Goal: Task Accomplishment & Management: Complete application form

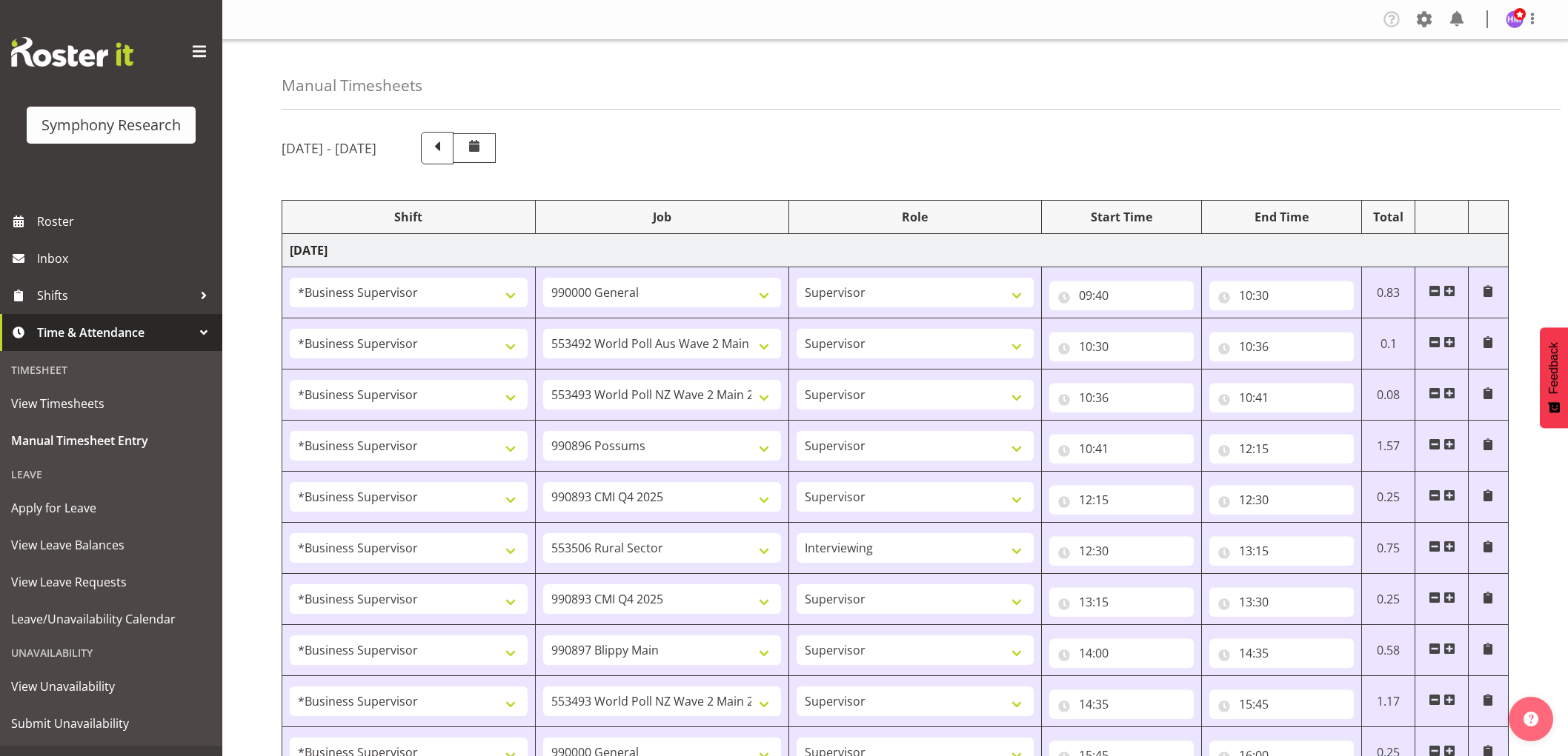
select select "1607"
select select "743"
select select "1607"
select select "10499"
select select "1607"
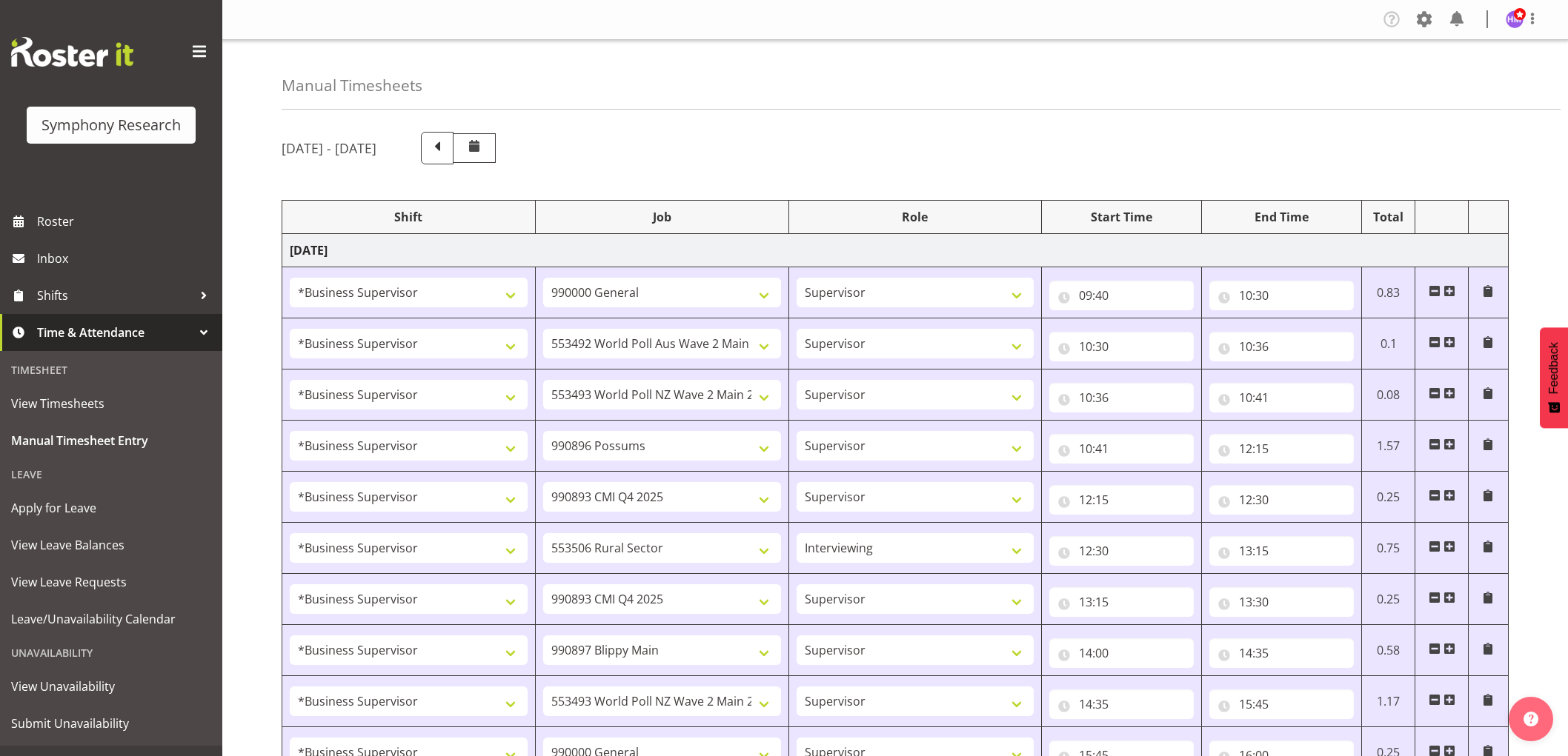
select select "10527"
select select "1607"
select select "10633"
select select "1607"
select select "10575"
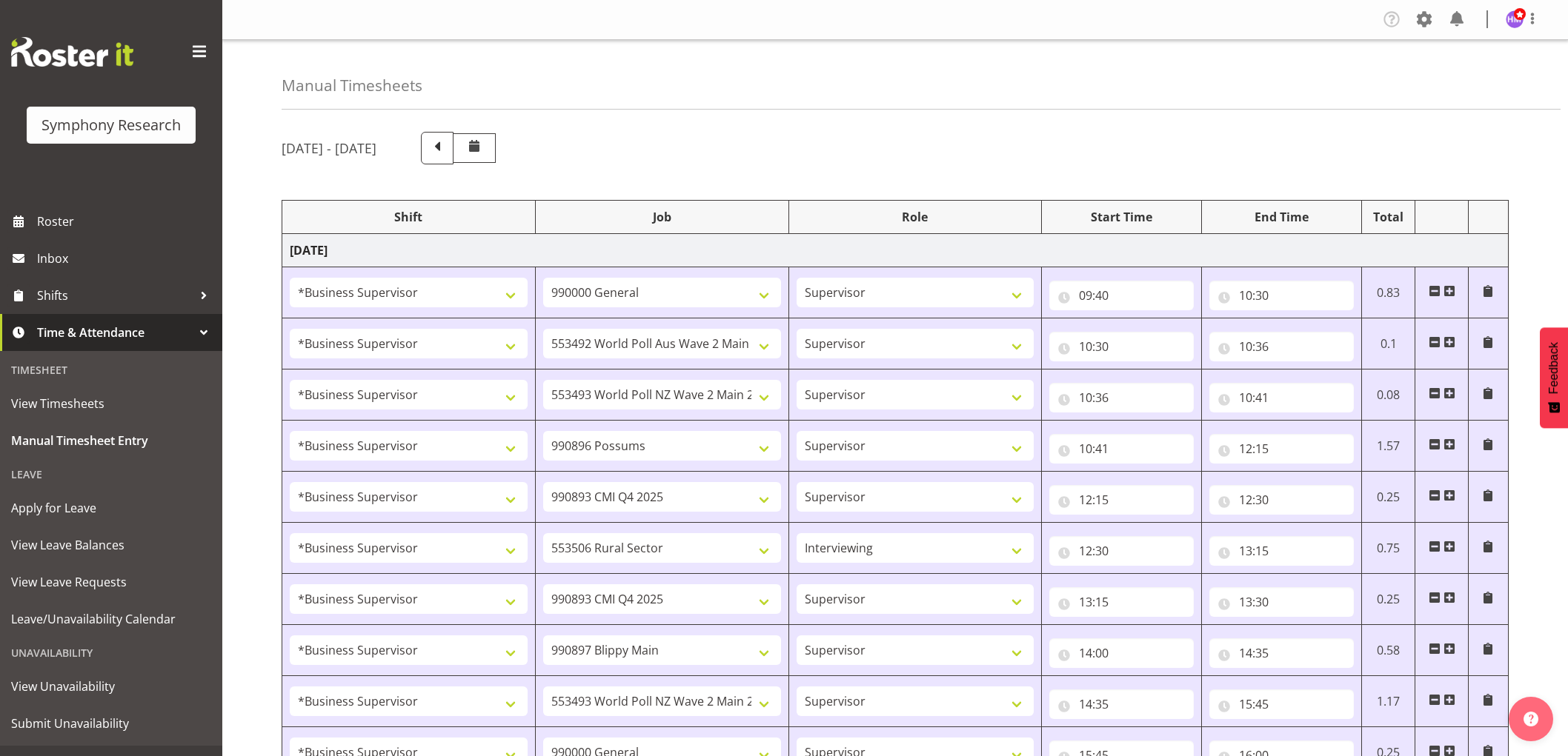
select select "1607"
select select "10587"
select select "47"
select select "1607"
select select "10575"
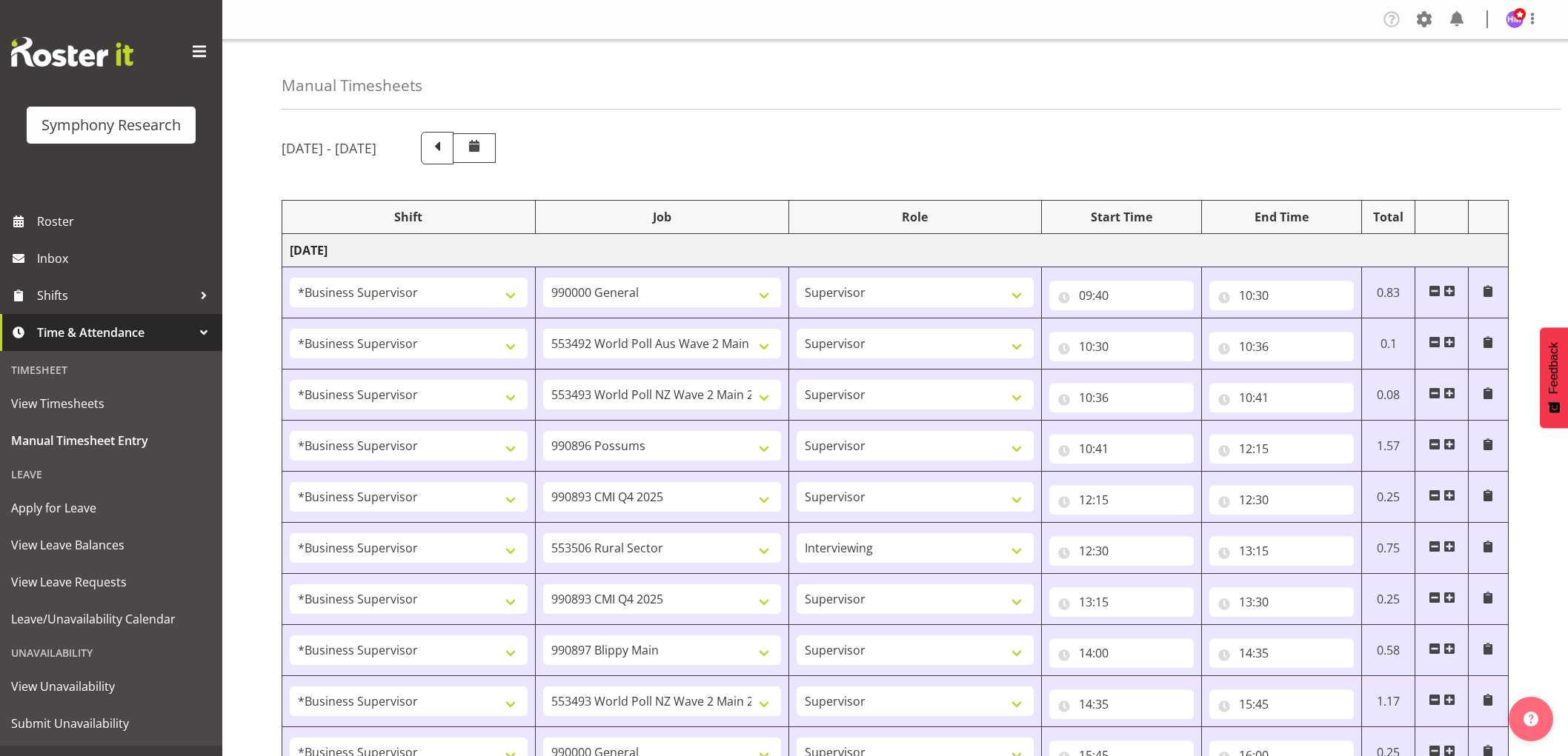
select select "1607"
select select "10631"
select select "1607"
select select "10527"
select select "1607"
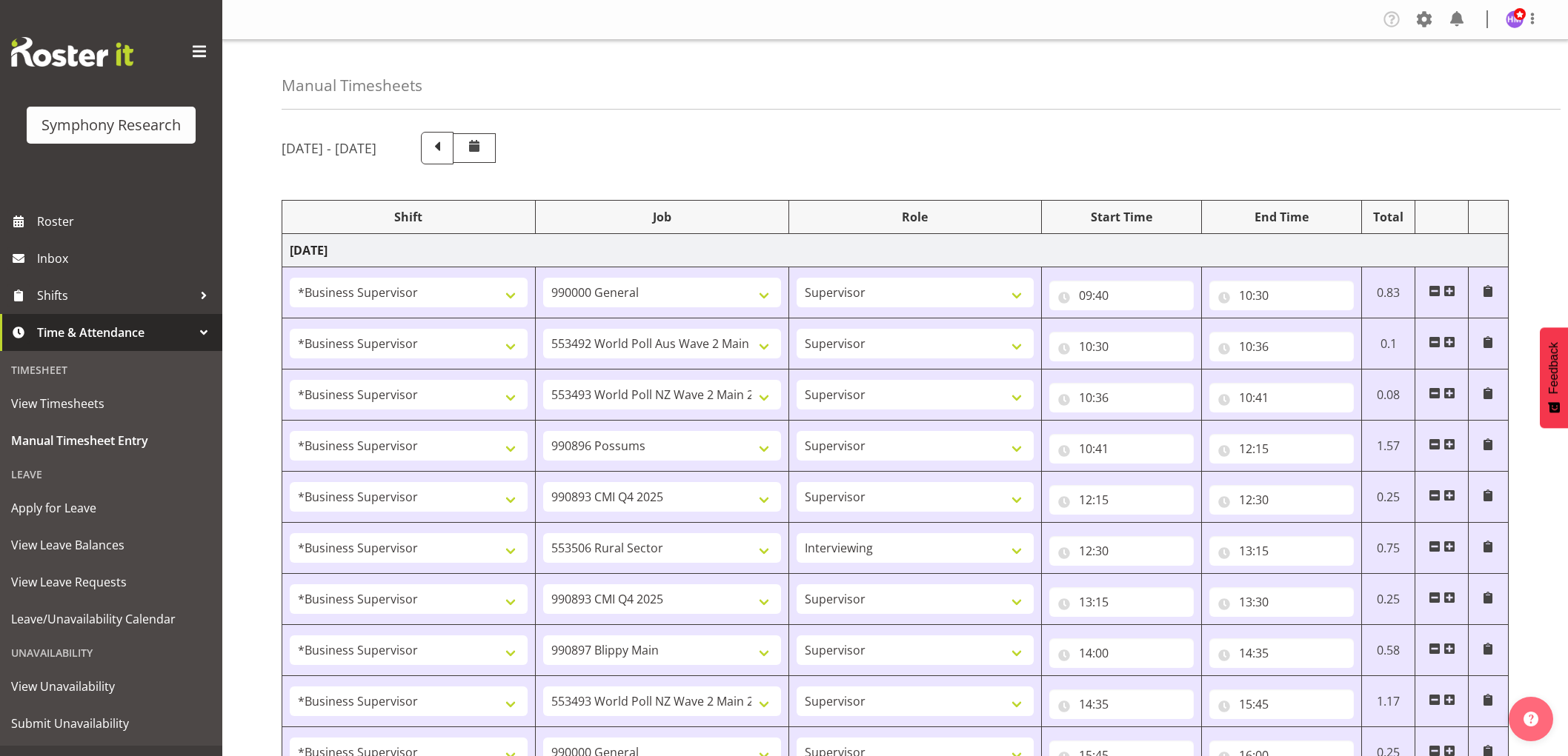
select select "743"
select select "1607"
select select "10499"
select select "1607"
select select "743"
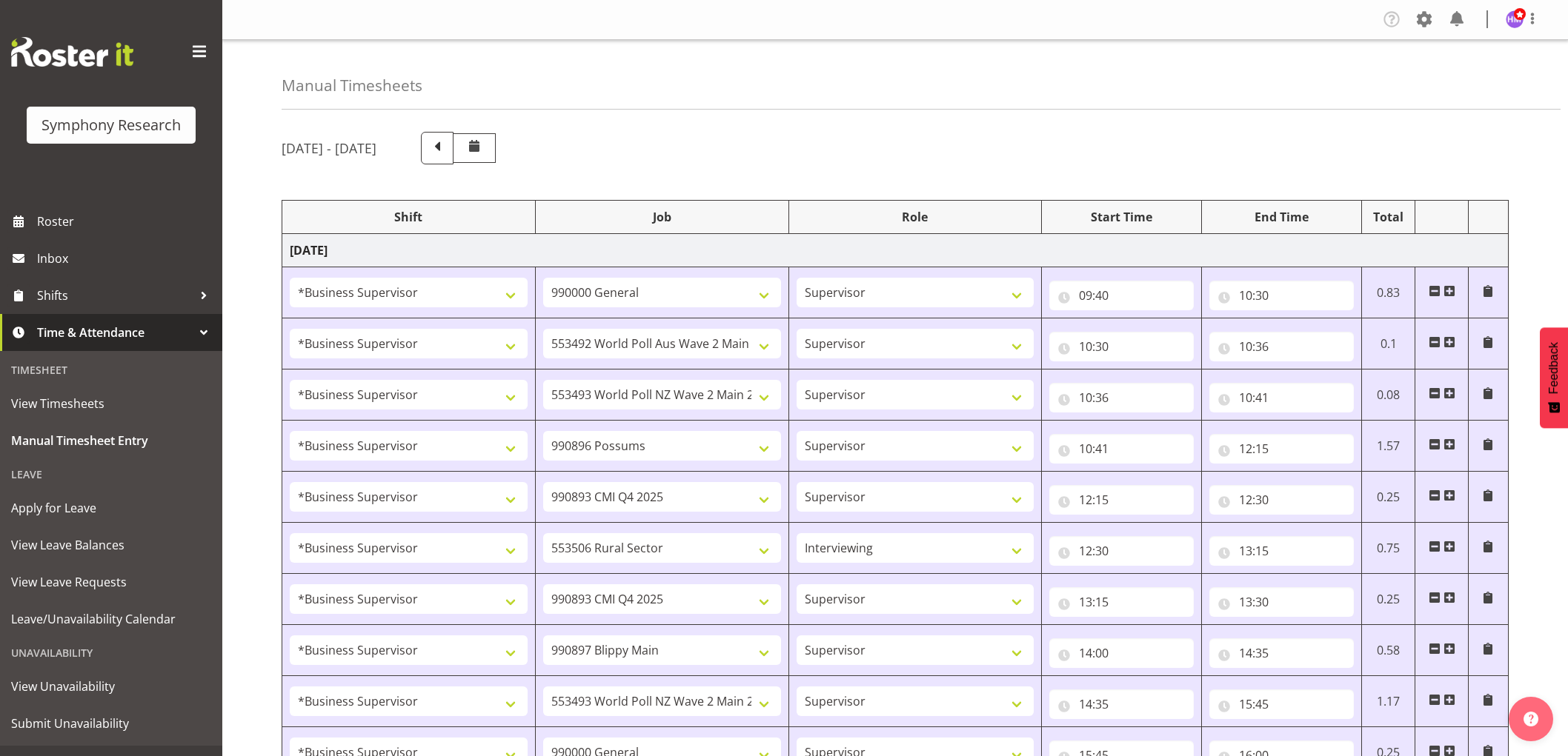
select select "1607"
select select "10631"
select select "1607"
select select "9426"
select select "1607"
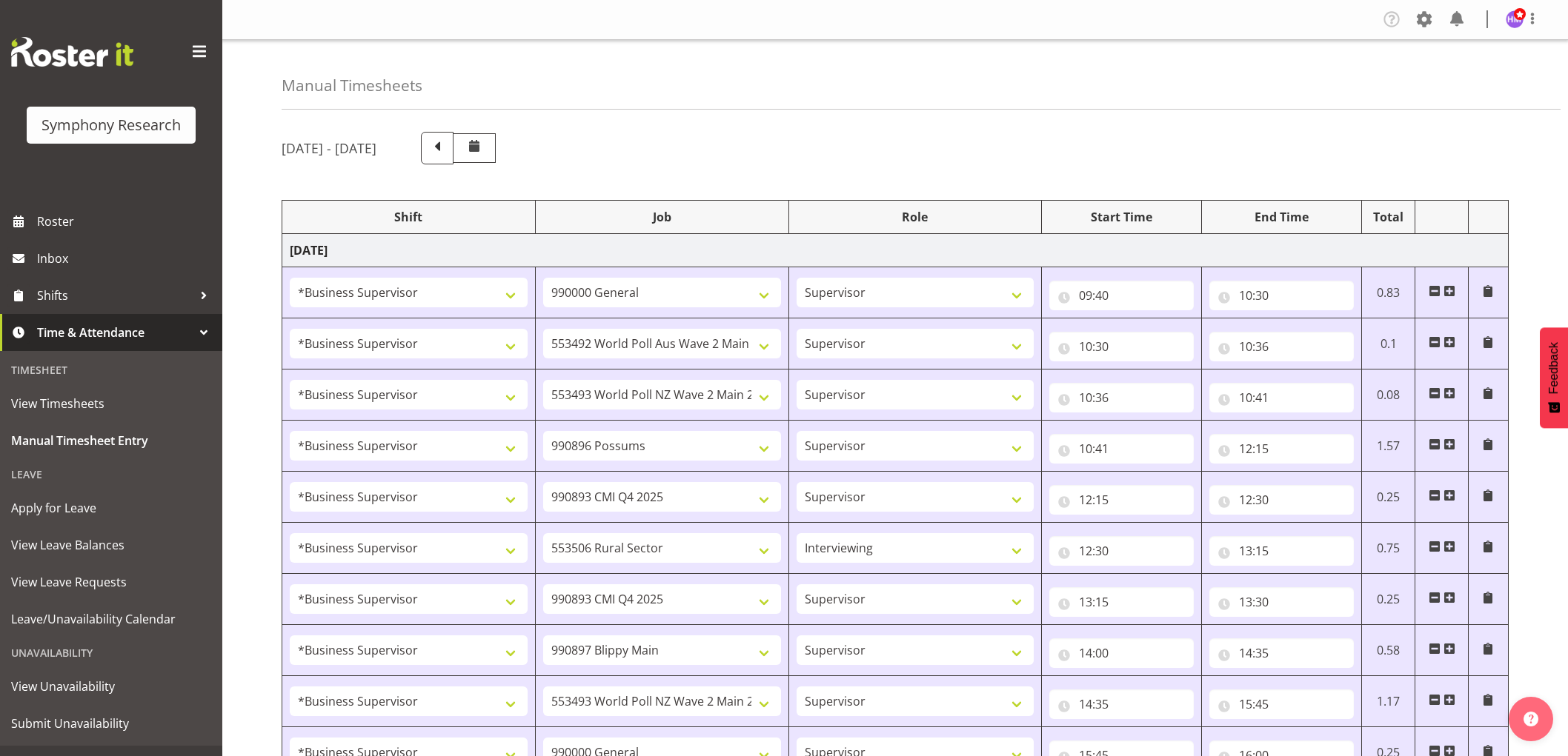
select select "10633"
select select "1607"
select select "10587"
select select "1607"
select select "10527"
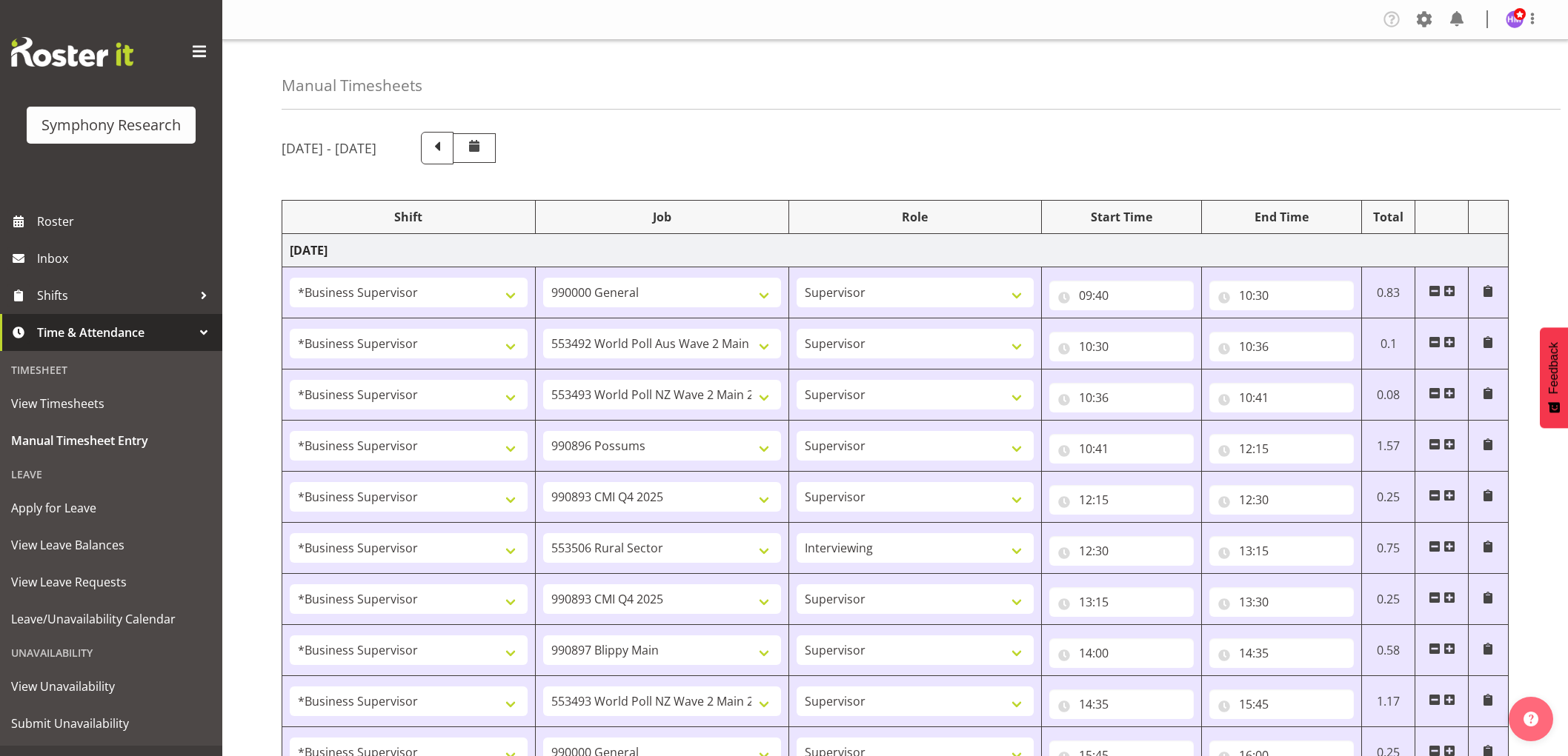
select select "1607"
select select "10499"
select select "1607"
select select "10485"
select select "1607"
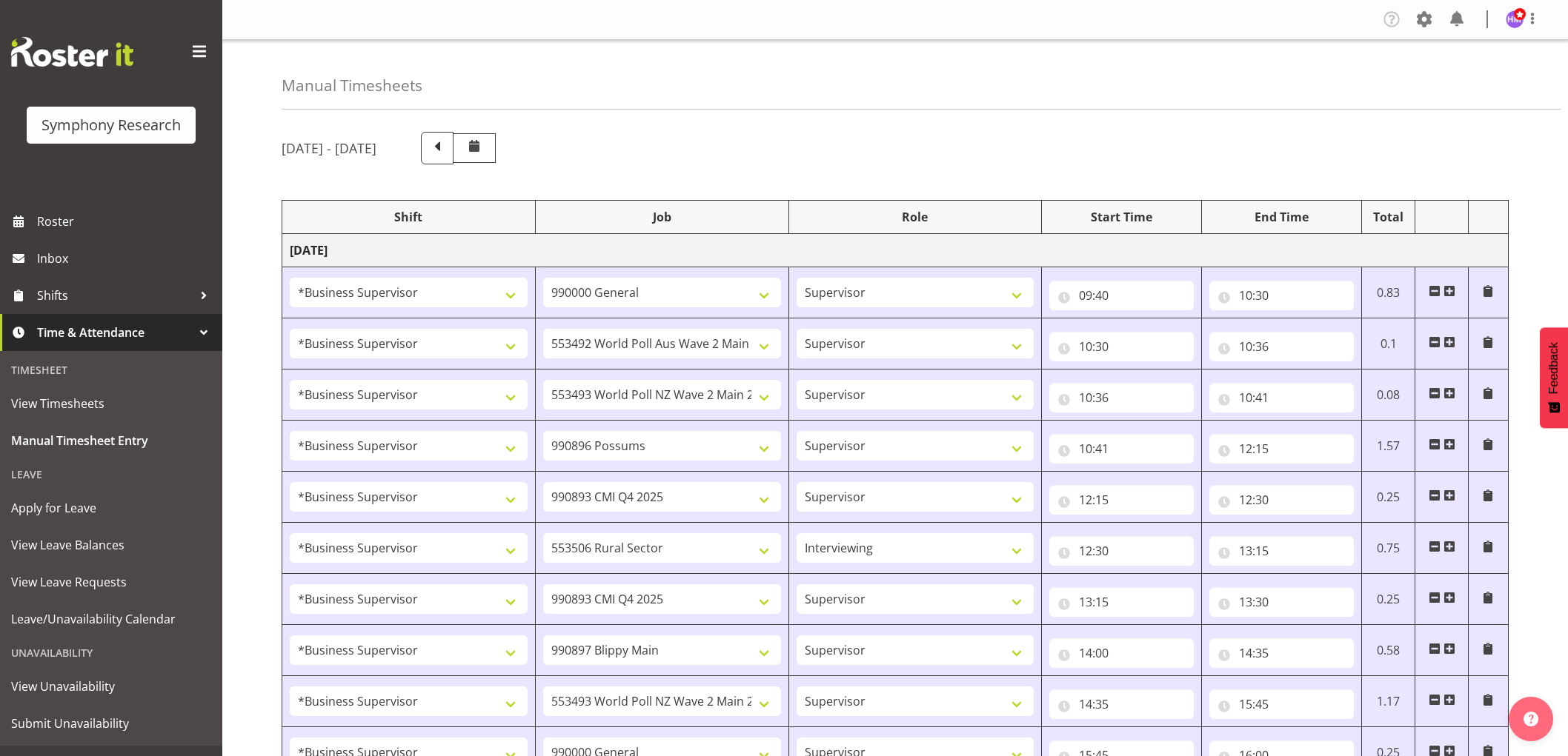
select select "10242"
select select "1607"
select select "743"
select select "1607"
select select "9426"
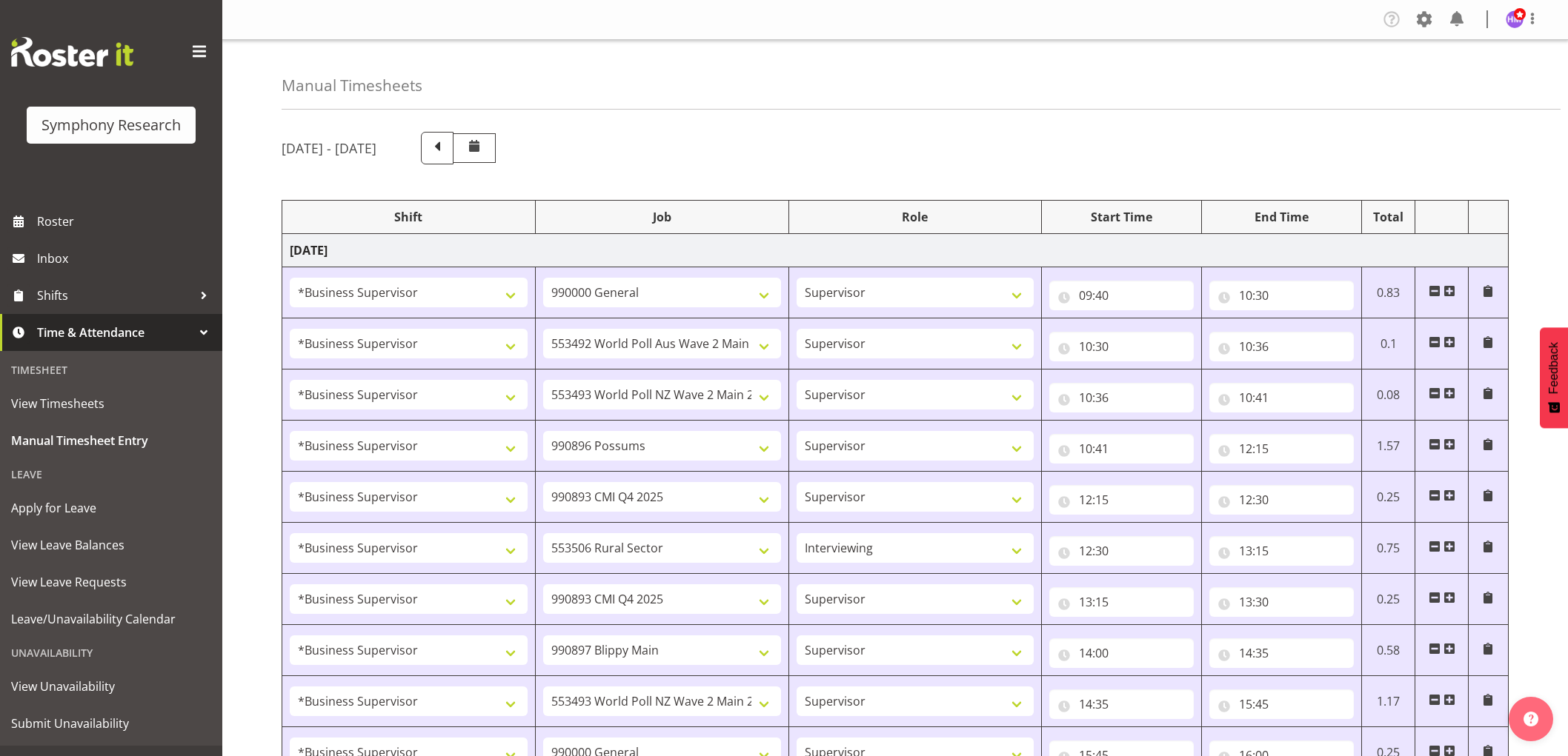
select select "1607"
select select "10633"
select select "1607"
select select "10242"
select select "1607"
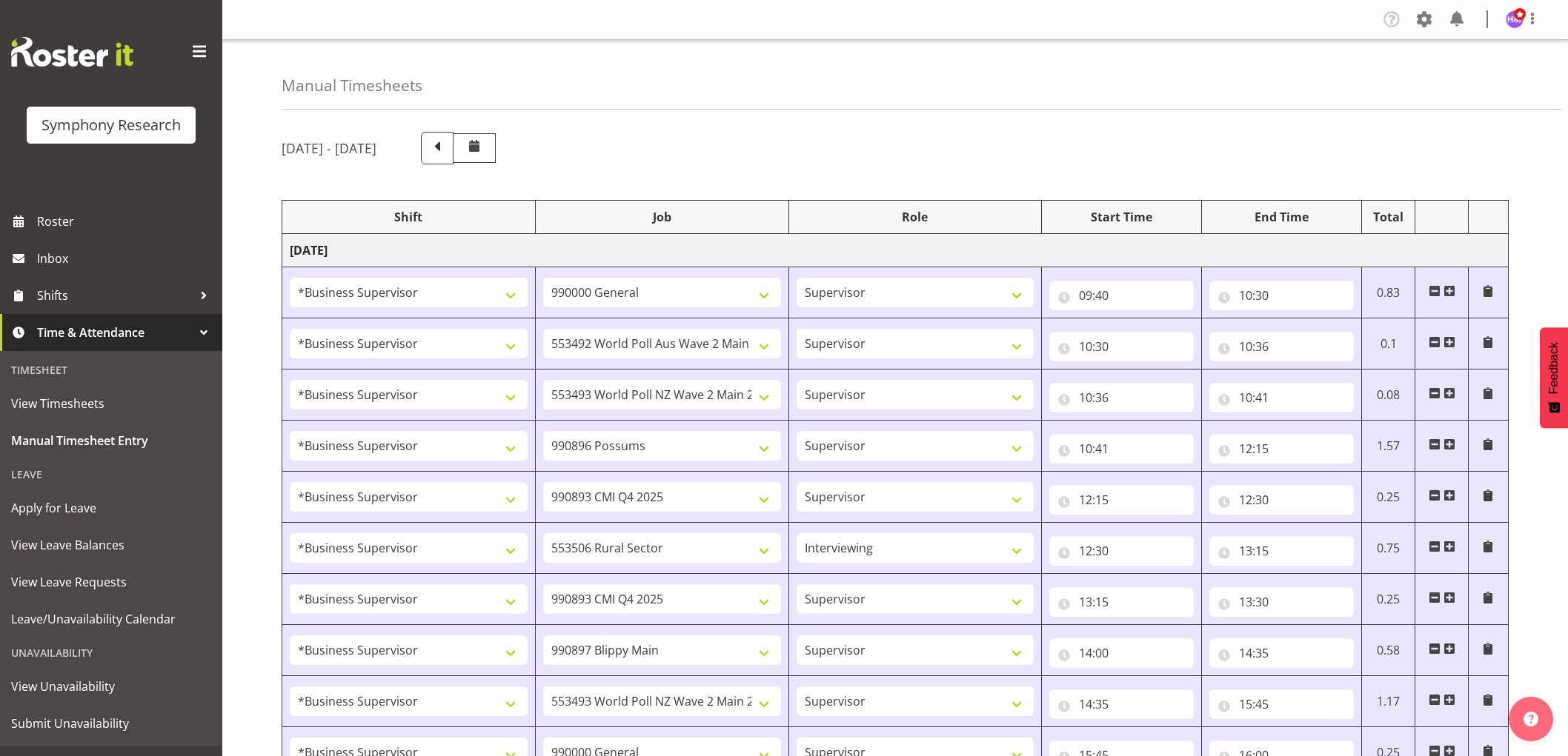
select select "10485"
select select "1607"
select select "10527"
select select "1607"
select select "10499"
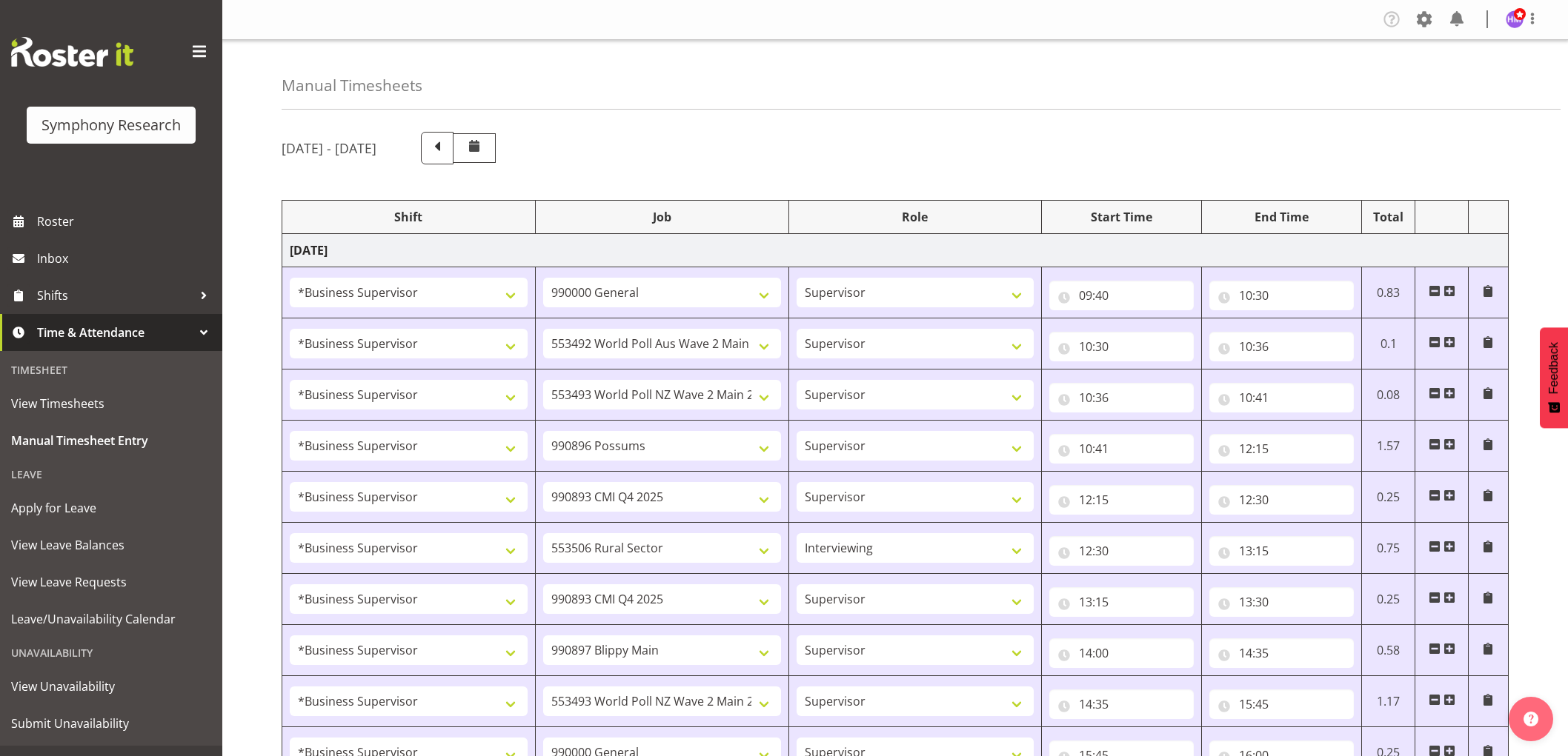
select select "1607"
select select "10587"
select select "1607"
select select "743"
select select "1607"
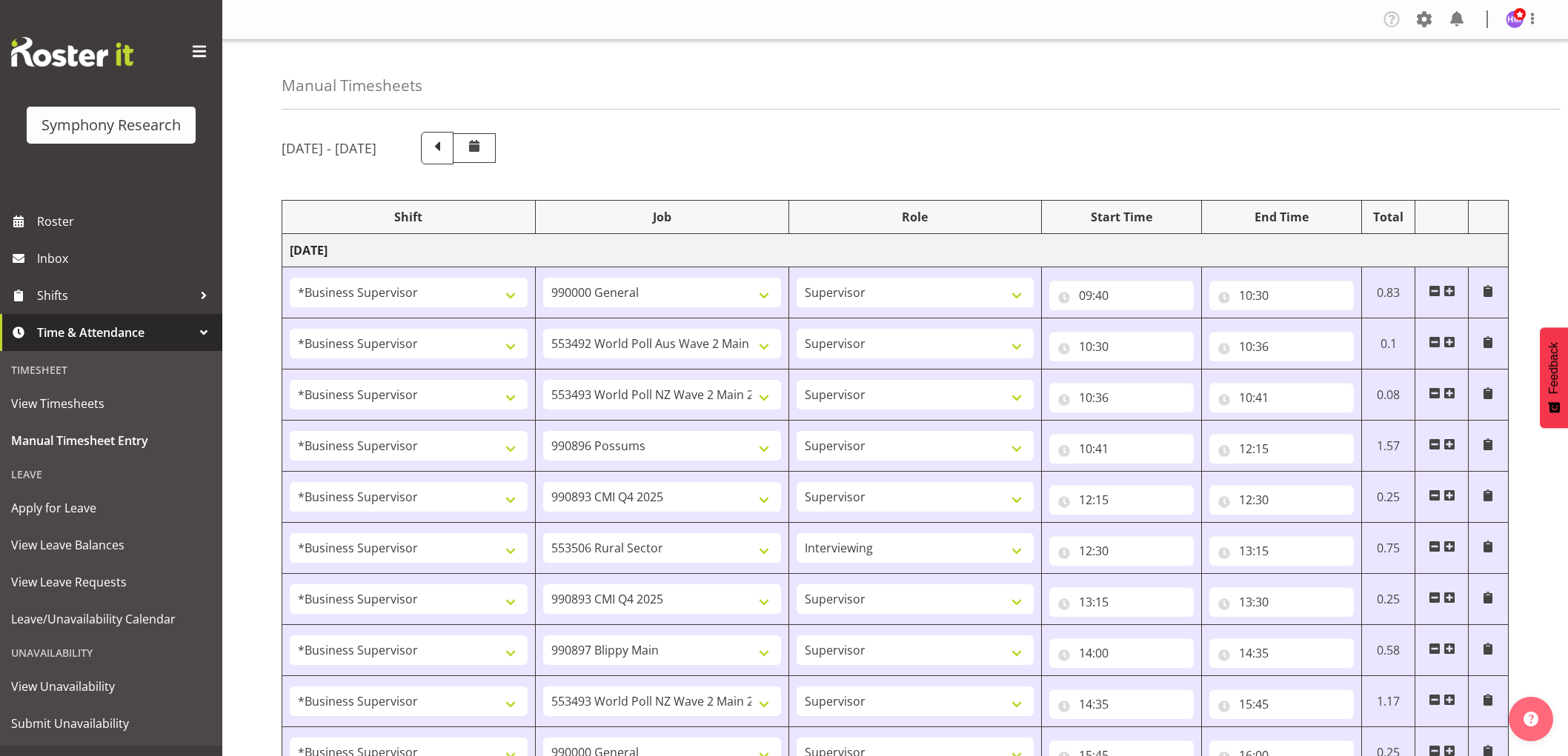
select select "9426"
select select "1607"
select select "10633"
select select "1607"
select select "10485"
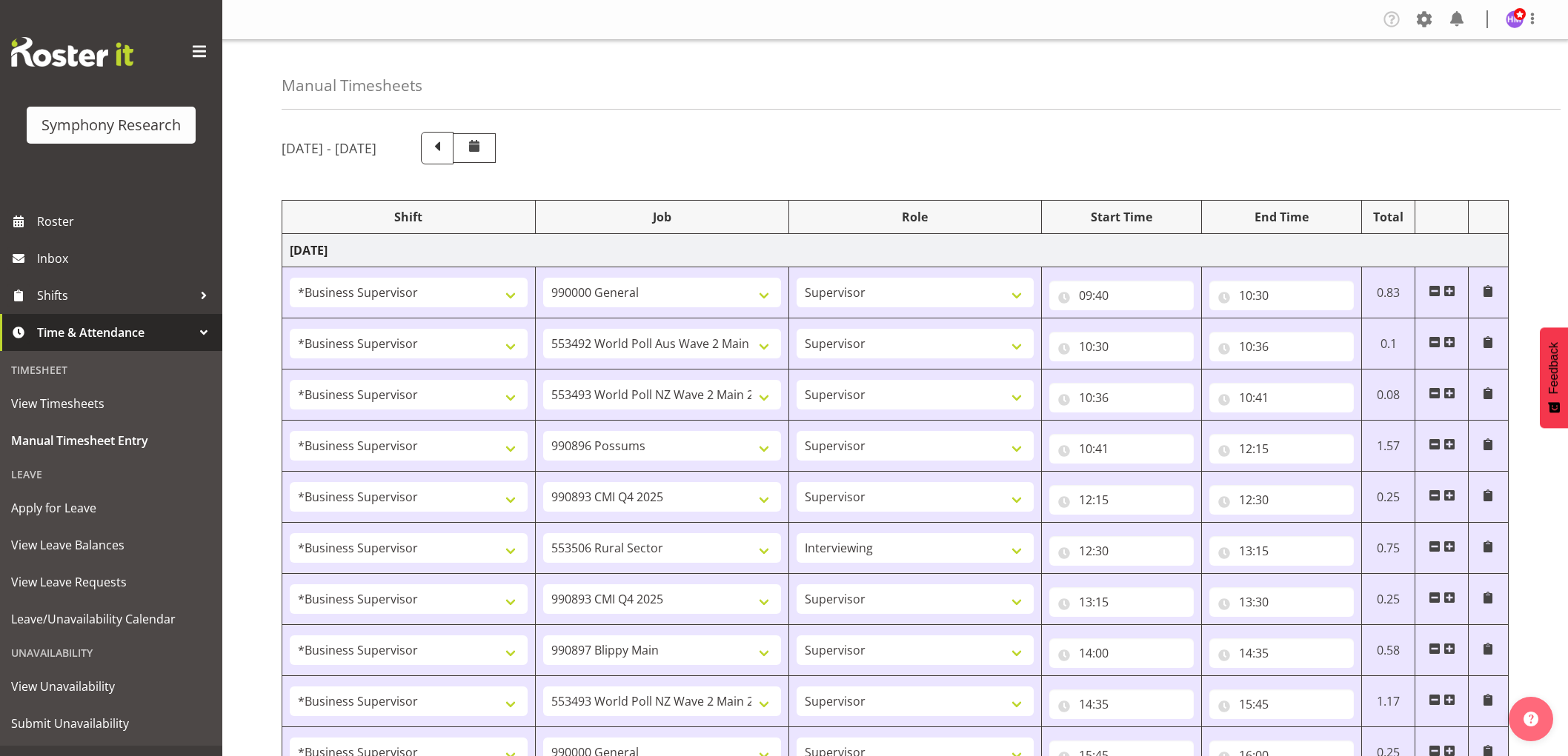
select select "1607"
select select "10499"
select select "1607"
select select "10527"
select select "1607"
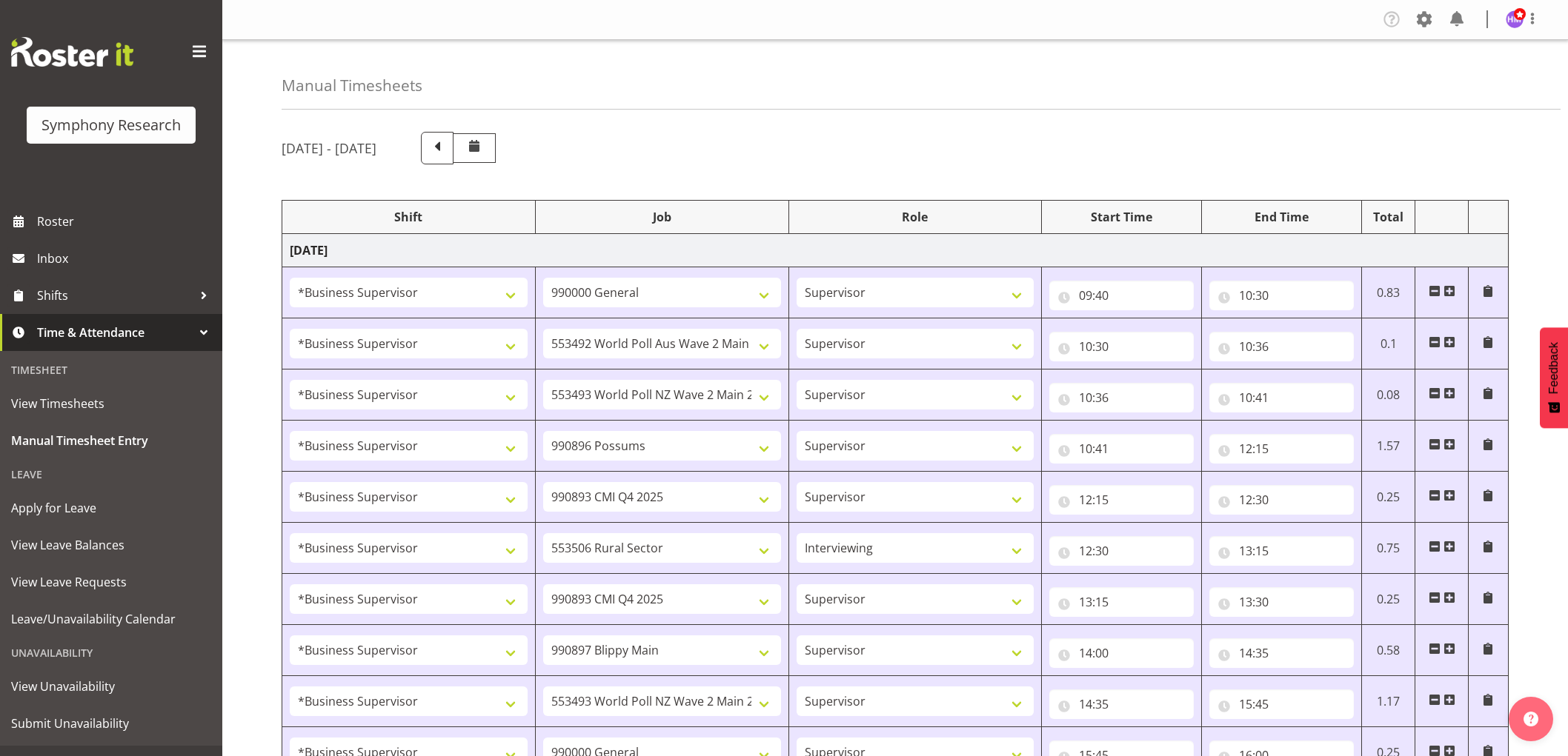
select select "10242"
select select "1607"
select select "10587"
select select "18"
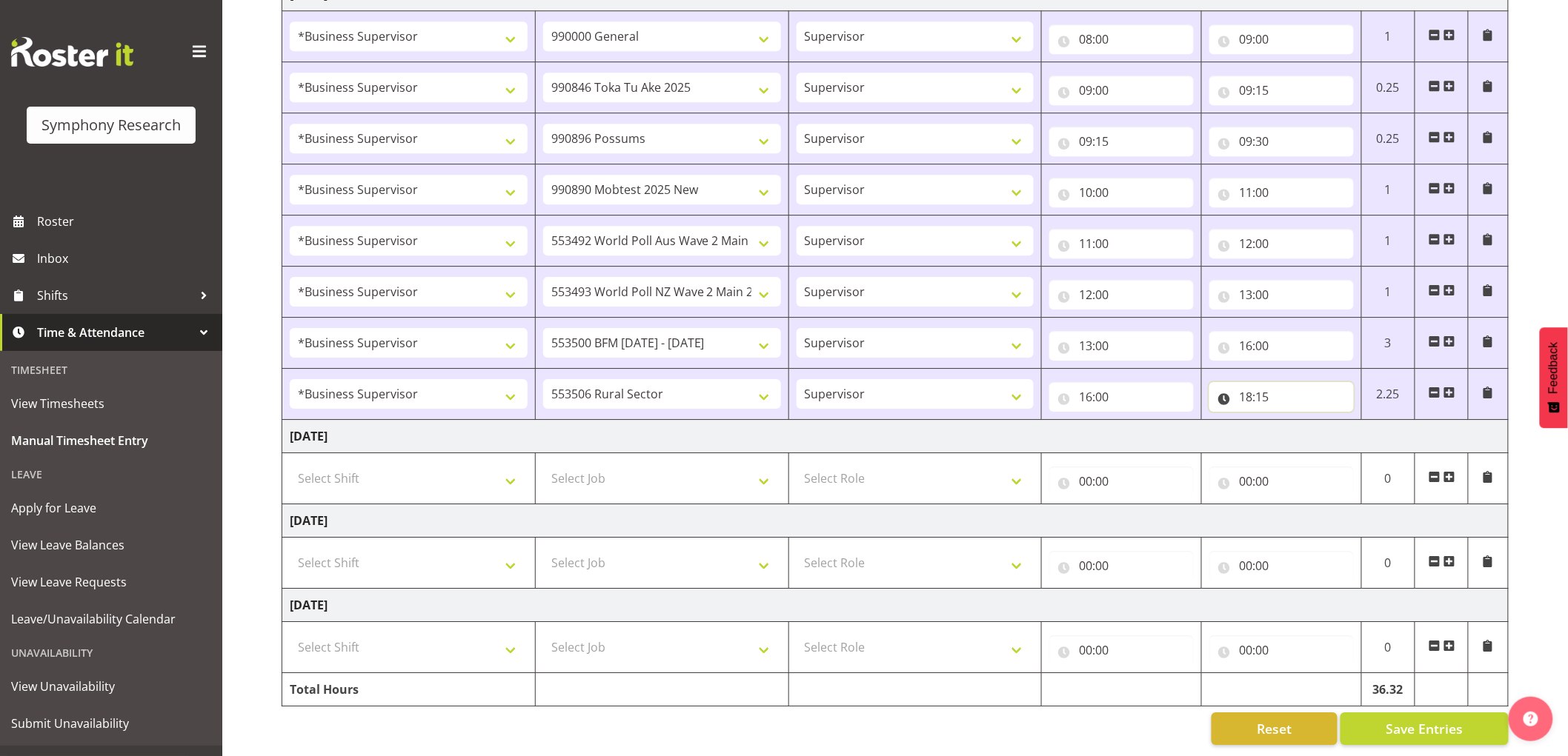
scroll to position [1803, 0]
click at [1345, 420] on select "00 01 02 03 04 05 06 07 08 09 10 11 12 13 14 15 16 17 18 19 20 21 22 23 24 25 2…" at bounding box center [1348, 435] width 33 height 30
select select "25"
click at [1332, 420] on select "00 01 02 03 04 05 06 07 08 09 10 11 12 13 14 15 16 17 18 19 20 21 22 23 24 25 2…" at bounding box center [1348, 435] width 33 height 30
type input "18:25"
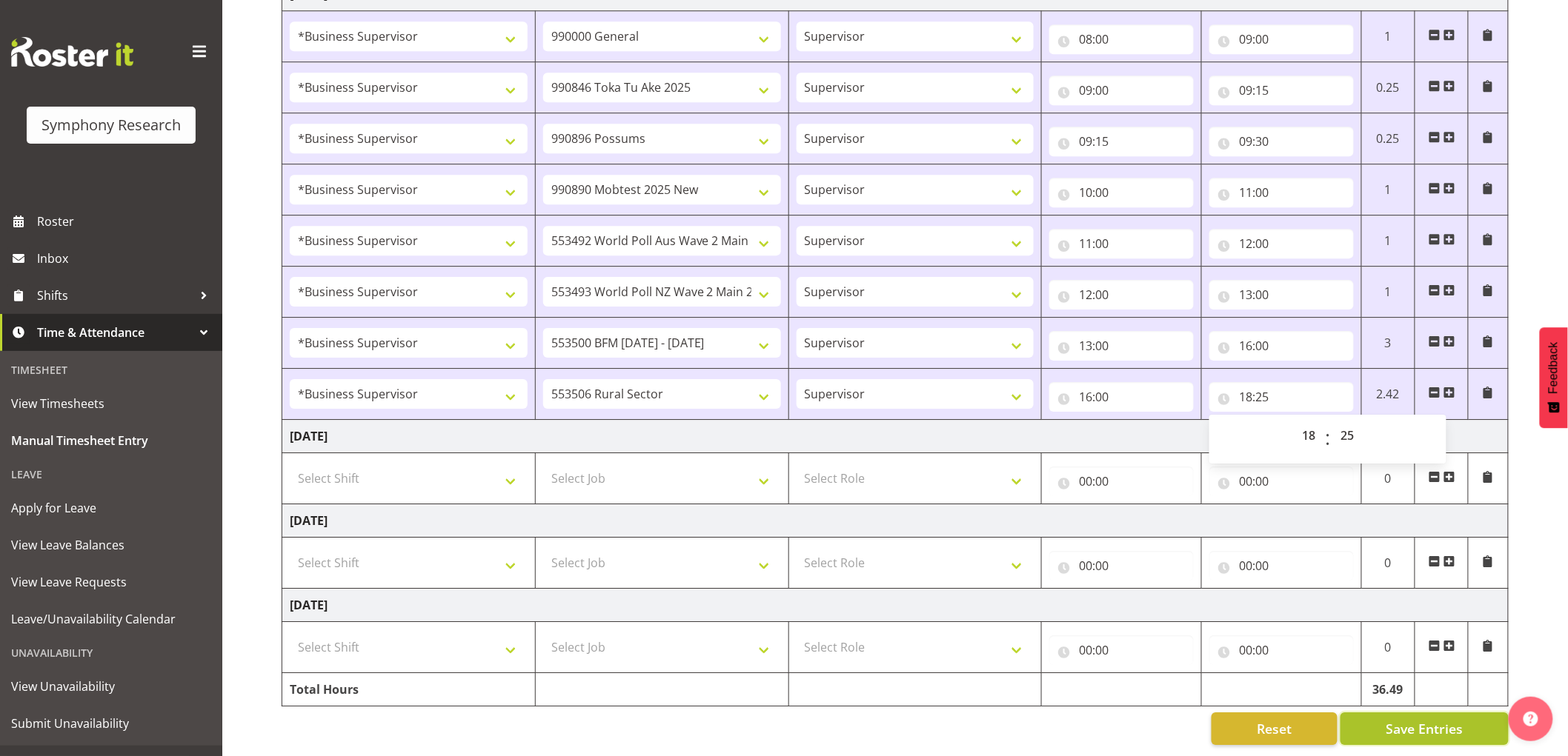
click at [1433, 719] on span "Save Entries" at bounding box center [1424, 729] width 77 height 19
click at [1438, 719] on span "Save Entries" at bounding box center [1424, 729] width 77 height 19
